Goal: Task Accomplishment & Management: Manage account settings

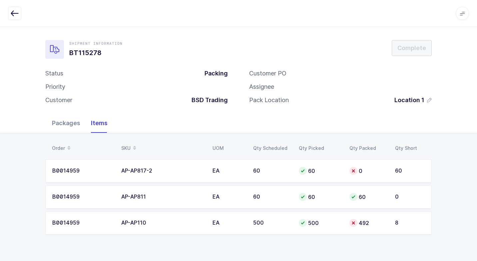
click at [66, 120] on div "Packages" at bounding box center [66, 122] width 39 height 19
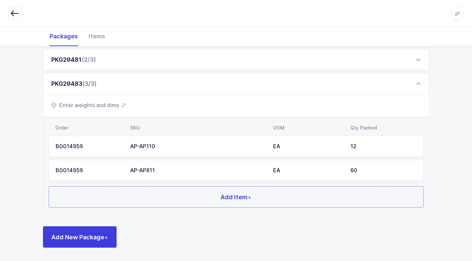
scroll to position [89, 0]
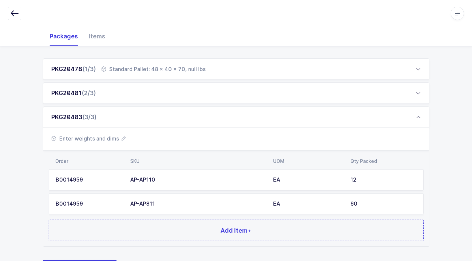
click at [177, 201] on div "AP-AP811" at bounding box center [197, 204] width 135 height 6
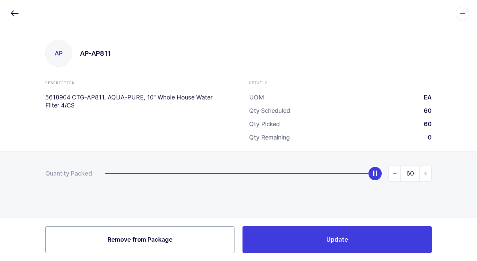
drag, startPoint x: 181, startPoint y: 247, endPoint x: 187, endPoint y: 233, distance: 16.0
click at [181, 247] on button "Remove Remove from Package" at bounding box center [139, 239] width 189 height 27
type input "0"
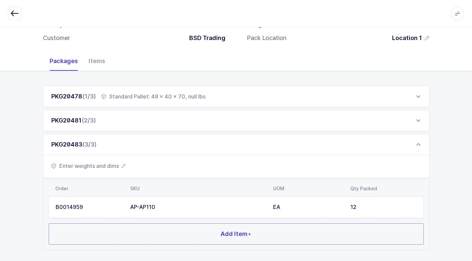
scroll to position [99, 0]
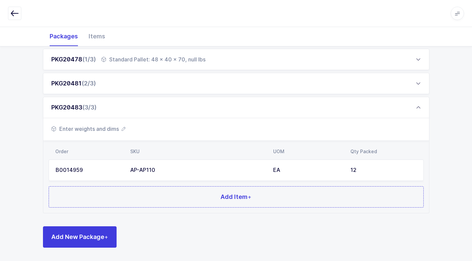
click at [160, 166] on td "AP-AP110" at bounding box center [197, 169] width 143 height 21
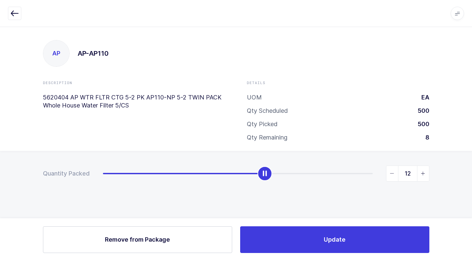
scroll to position [0, 0]
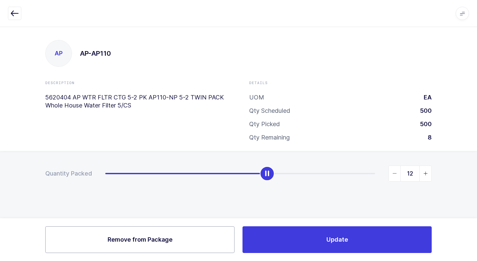
drag, startPoint x: 149, startPoint y: 244, endPoint x: 208, endPoint y: 192, distance: 79.1
click at [150, 239] on button "Remove Remove from Package" at bounding box center [139, 239] width 189 height 27
type input "0"
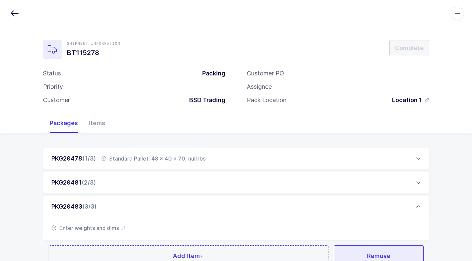
click at [356, 254] on button "Remove" at bounding box center [379, 255] width 90 height 21
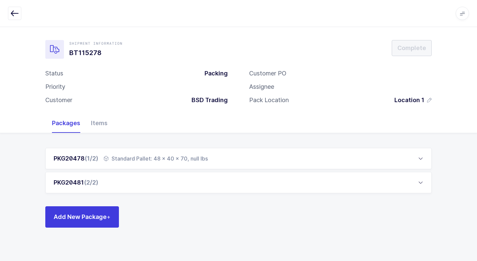
click at [159, 157] on div "Standard Pallet: 48 x 40 x 70, null lbs" at bounding box center [156, 158] width 104 height 8
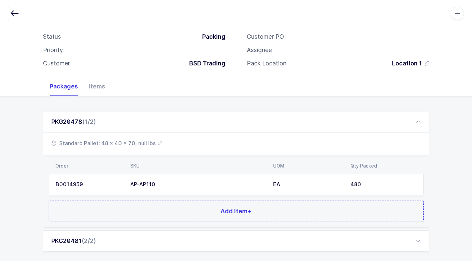
scroll to position [75, 0]
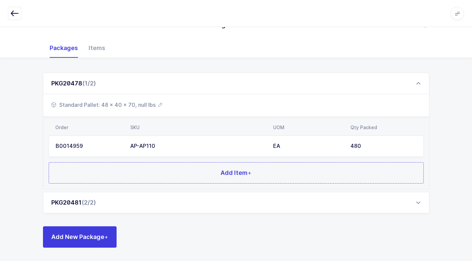
click at [130, 207] on div "PKG20481 (2/2)" at bounding box center [236, 202] width 386 height 21
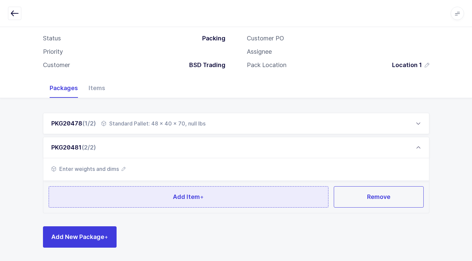
scroll to position [35, 0]
click at [147, 193] on button "Add Item +" at bounding box center [189, 196] width 280 height 21
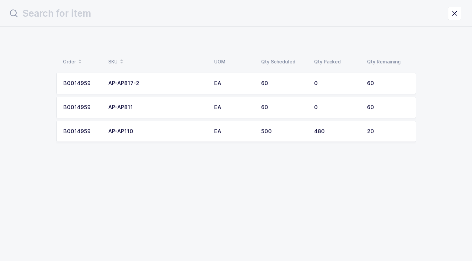
scroll to position [0, 0]
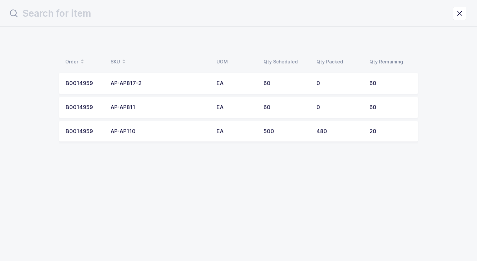
click at [149, 81] on div "AP-AP817-2" at bounding box center [160, 83] width 98 height 6
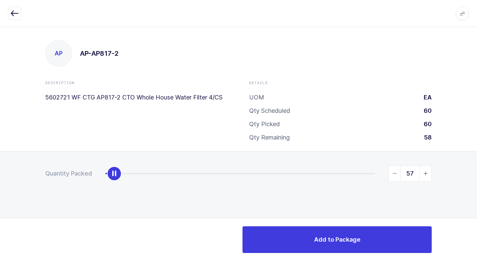
type input "60"
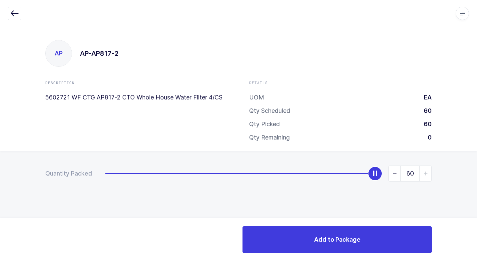
drag, startPoint x: 108, startPoint y: 178, endPoint x: 478, endPoint y: 191, distance: 370.4
click at [477, 191] on html "Apps Core [GEOGRAPHIC_DATA] Admin Mission Control Purchasing [PERSON_NAME] Logo…" at bounding box center [238, 130] width 477 height 261
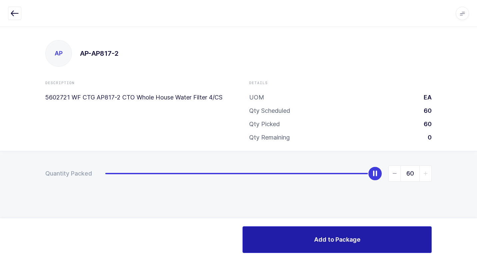
click at [303, 236] on button "Add to Package" at bounding box center [337, 239] width 189 height 27
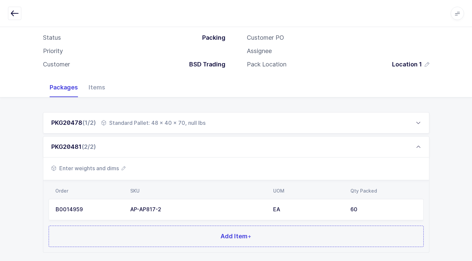
scroll to position [75, 0]
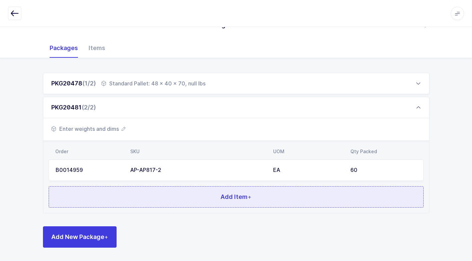
click at [218, 188] on button "Add Item +" at bounding box center [236, 196] width 375 height 21
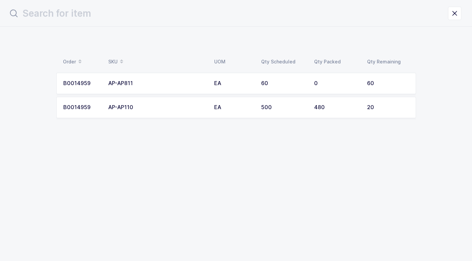
scroll to position [0, 0]
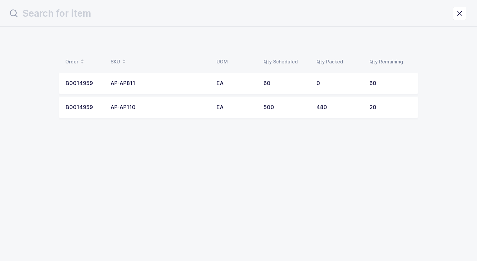
click at [180, 90] on td "AP-AP811" at bounding box center [160, 83] width 106 height 21
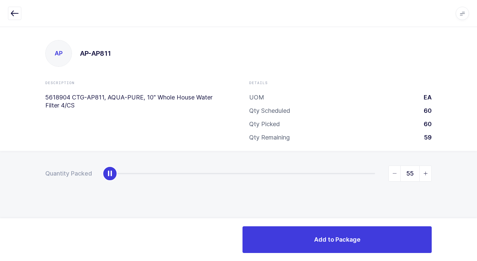
type input "60"
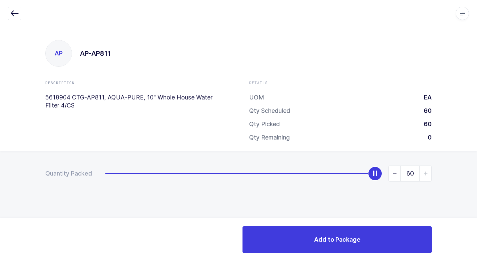
drag, startPoint x: 108, startPoint y: 175, endPoint x: 478, endPoint y: 156, distance: 370.3
click at [477, 156] on html "Apps Core [GEOGRAPHIC_DATA] Admin Mission Control Purchasing [PERSON_NAME] Logo…" at bounding box center [238, 130] width 477 height 261
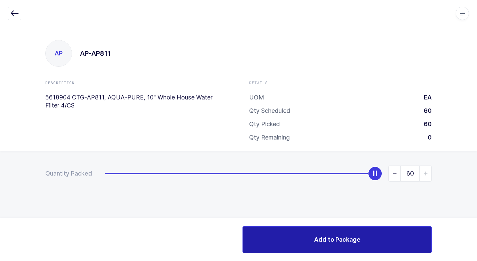
click at [345, 243] on span "Add to Package" at bounding box center [337, 239] width 46 height 8
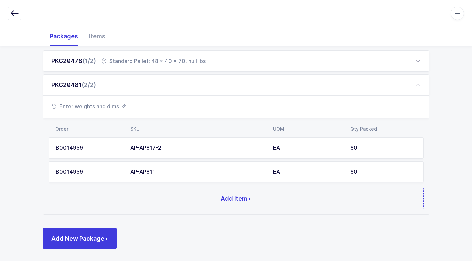
scroll to position [99, 0]
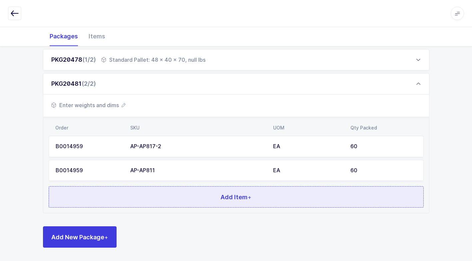
click at [202, 193] on button "Add Item +" at bounding box center [236, 196] width 375 height 21
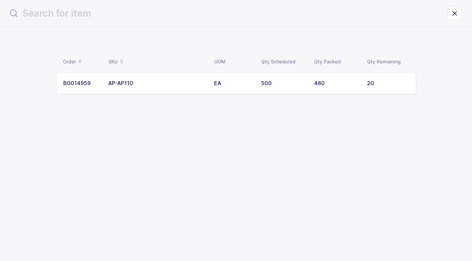
scroll to position [0, 0]
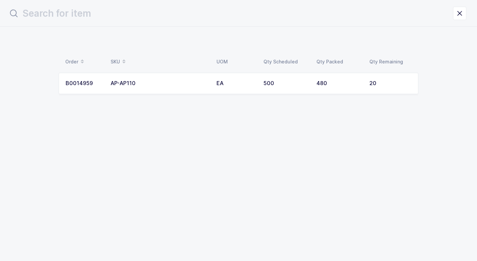
click at [196, 87] on td "AP-AP110" at bounding box center [160, 83] width 106 height 21
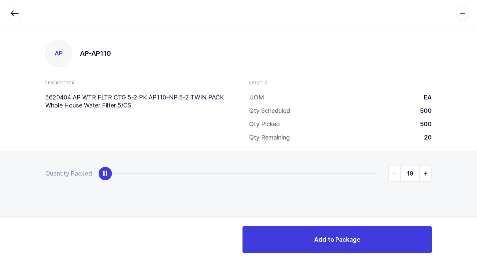
type input "20"
drag, startPoint x: 101, startPoint y: 171, endPoint x: 477, endPoint y: 168, distance: 376.2
click at [477, 168] on html "Apps Core [GEOGRAPHIC_DATA] Admin Mission Control Purchasing [PERSON_NAME] Logo…" at bounding box center [238, 130] width 477 height 261
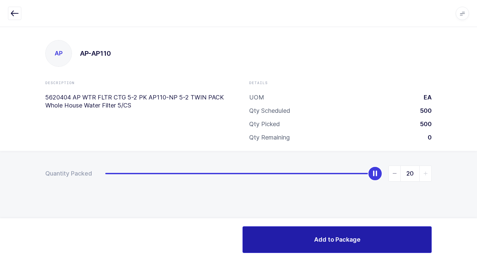
click at [286, 244] on button "Add to Package" at bounding box center [337, 239] width 189 height 27
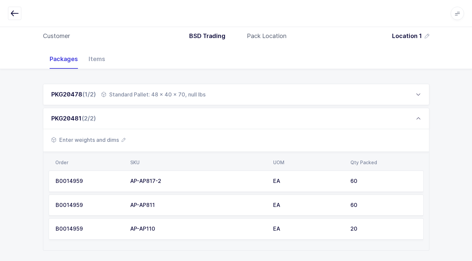
scroll to position [67, 0]
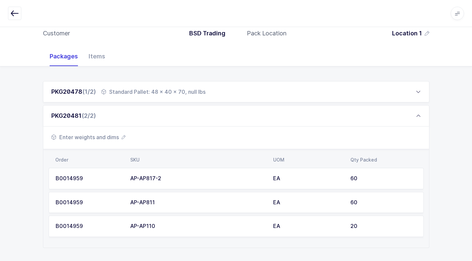
click at [107, 138] on span "Enter weights and dims" at bounding box center [88, 137] width 74 height 8
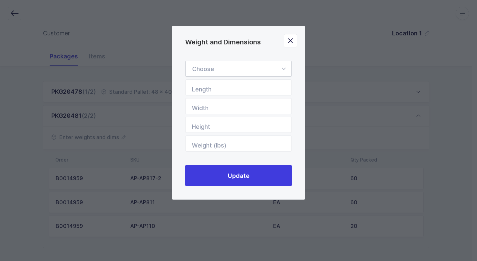
click at [283, 66] on icon "Weight and Dimensions" at bounding box center [284, 69] width 8 height 16
click at [243, 87] on li "Standard Pallet" at bounding box center [241, 88] width 106 height 13
type input "Standard Pallet"
type input "48"
type input "40"
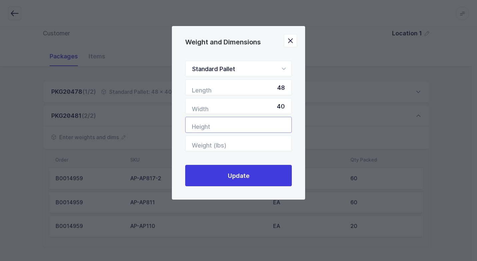
click at [250, 122] on input "Height" at bounding box center [238, 125] width 107 height 16
type input "58"
click at [248, 147] on input "Weight (lbs)" at bounding box center [238, 143] width 107 height 16
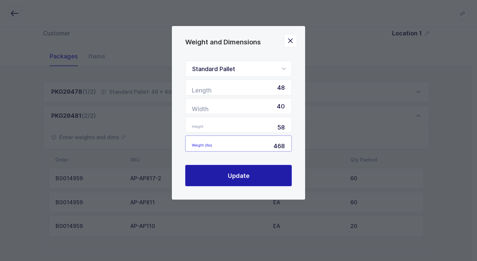
type input "468"
click at [230, 179] on span "Update" at bounding box center [239, 175] width 22 height 8
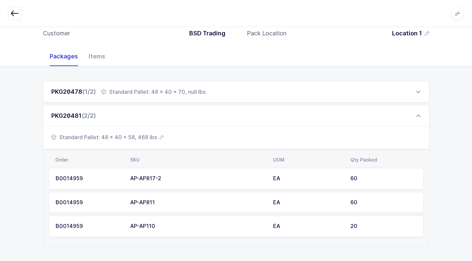
click at [186, 91] on div "Standard Pallet: 48 x 40 x 70, null lbs" at bounding box center [153, 92] width 104 height 8
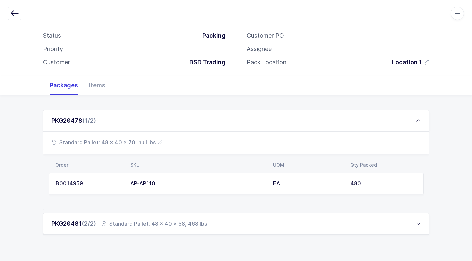
scroll to position [32, 0]
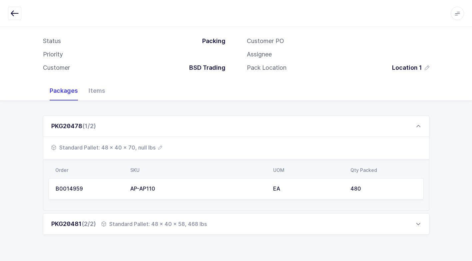
click at [137, 145] on span "Standard Pallet: 48 x 40 x 70, null lbs" at bounding box center [106, 147] width 111 height 8
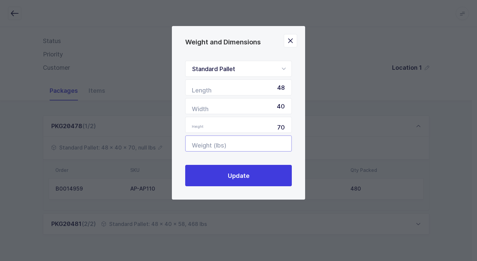
click at [280, 143] on input "Weight (lbs)" at bounding box center [238, 143] width 107 height 16
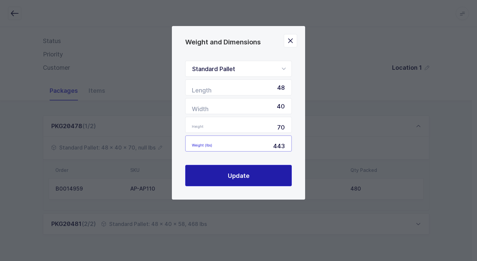
type input "443"
click at [256, 172] on button "Update" at bounding box center [238, 175] width 107 height 21
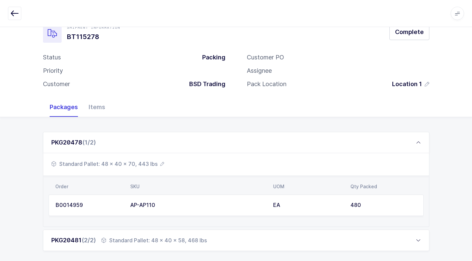
scroll to position [0, 0]
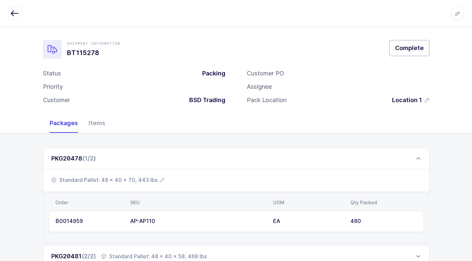
click at [416, 41] on button "Complete" at bounding box center [409, 48] width 40 height 16
